Goal: Answer question/provide support: Share knowledge or assist other users

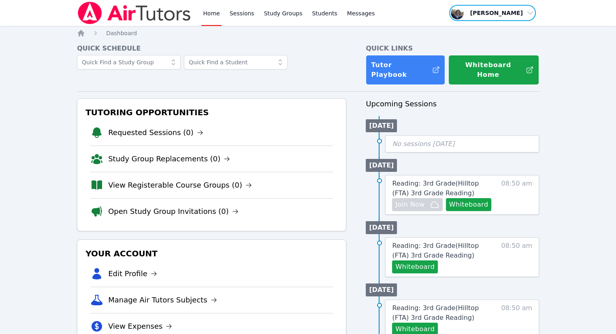
click at [528, 13] on span "button" at bounding box center [492, 13] width 88 height 18
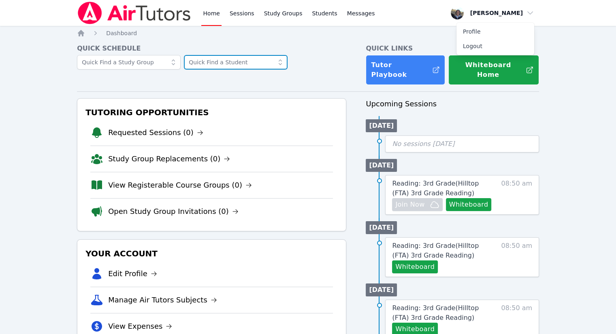
click at [226, 62] on input "text" at bounding box center [236, 62] width 104 height 15
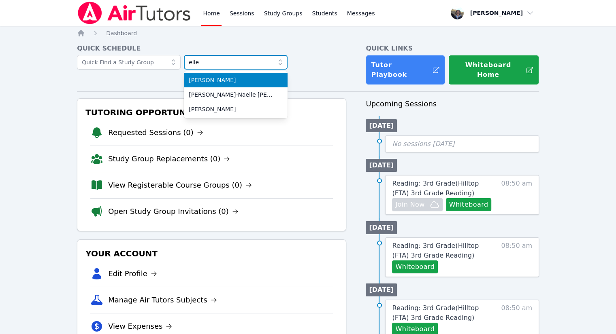
type input "elle"
click at [196, 80] on span "[PERSON_NAME]" at bounding box center [236, 80] width 94 height 8
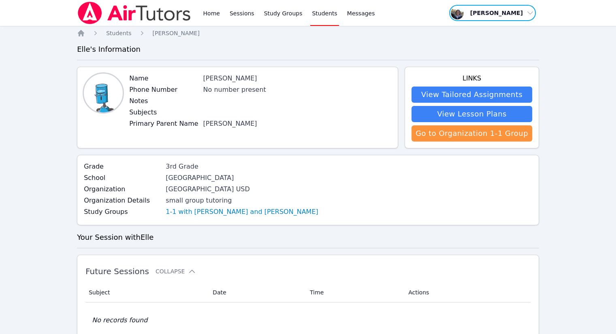
click at [530, 14] on span "button" at bounding box center [492, 13] width 88 height 18
click at [469, 47] on button "Logout" at bounding box center [495, 46] width 78 height 15
